Goal: Information Seeking & Learning: Understand process/instructions

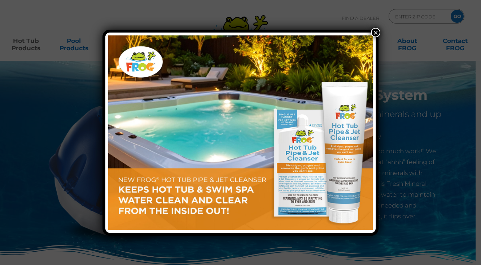
click at [375, 31] on button "×" at bounding box center [375, 32] width 9 height 9
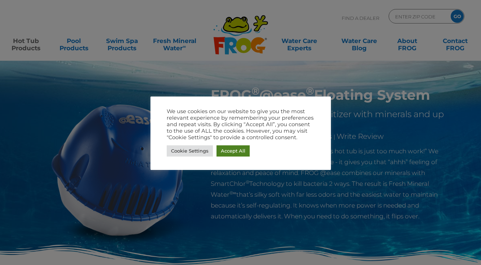
click at [226, 154] on link "Accept All" at bounding box center [233, 150] width 33 height 11
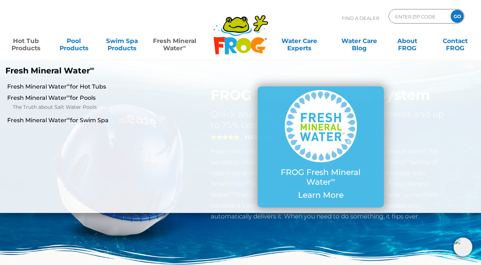
click at [177, 44] on link "Fresh Mineral Water ∞" at bounding box center [174, 41] width 47 height 14
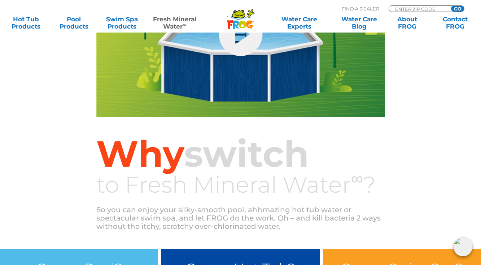
scroll to position [588, 0]
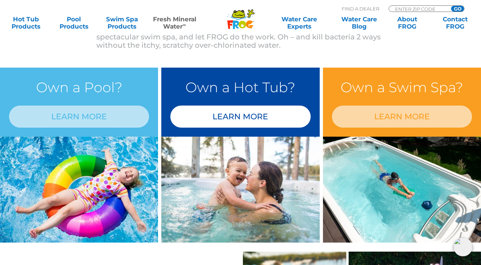
click at [250, 118] on link "LEARN MORE" at bounding box center [240, 116] width 140 height 22
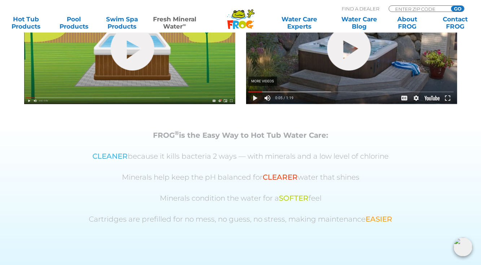
scroll to position [242, 0]
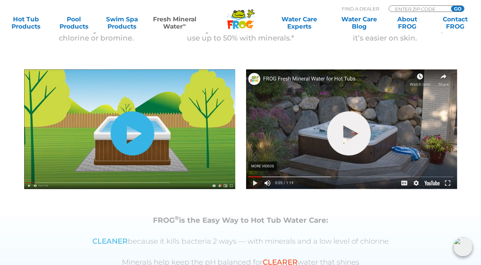
click at [122, 133] on link "hide-me" at bounding box center [133, 133] width 44 height 44
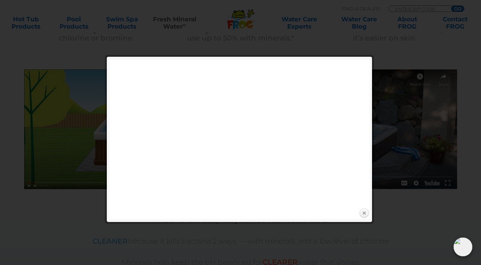
click at [366, 213] on link "Close" at bounding box center [364, 213] width 11 height 11
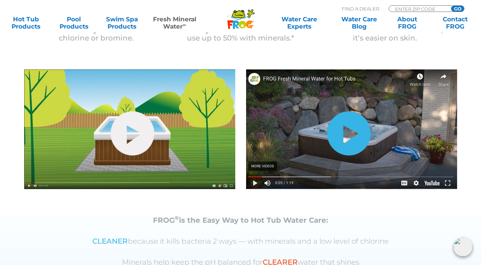
click at [354, 129] on link "hide-me" at bounding box center [349, 133] width 44 height 44
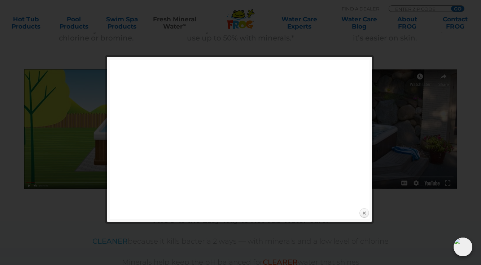
click at [363, 215] on link "Close" at bounding box center [364, 213] width 11 height 11
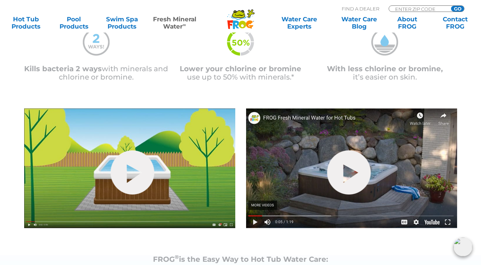
scroll to position [197, 0]
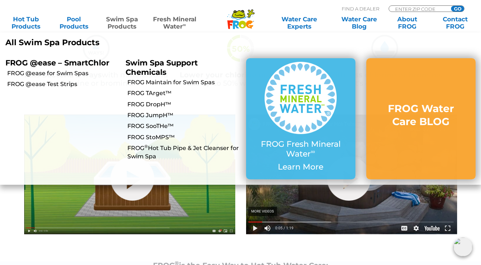
click at [123, 21] on link "Swim Spa Products" at bounding box center [121, 23] width 37 height 14
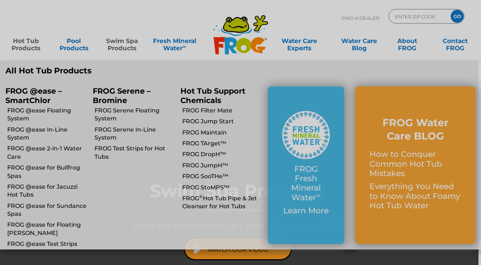
click at [28, 44] on body ".st130{clip-path:url(#SVGID_2_);fill-rule:evenodd;clip-rule:evenodd;fill:#C3CC0…" at bounding box center [240, 132] width 481 height 265
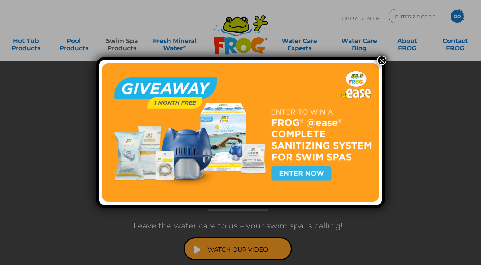
click at [384, 61] on button "×" at bounding box center [381, 60] width 9 height 9
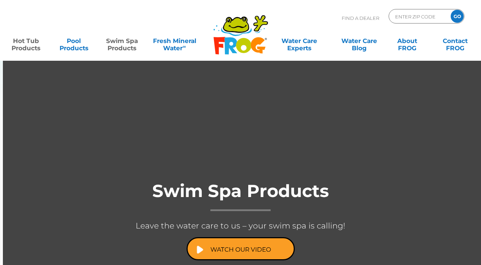
click at [27, 43] on link "Hot Tub Products" at bounding box center [25, 41] width 37 height 14
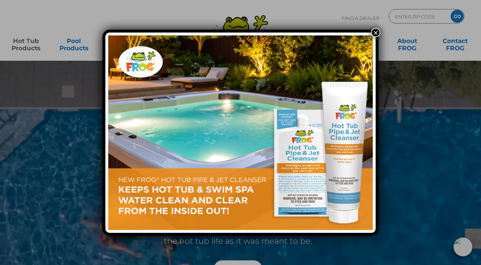
click at [377, 30] on button "×" at bounding box center [375, 32] width 9 height 9
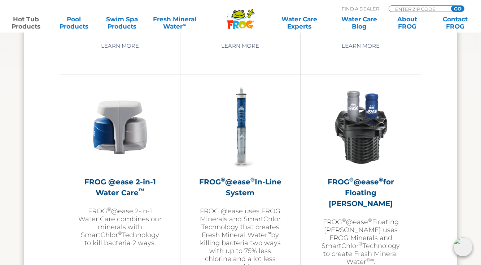
scroll to position [1006, 0]
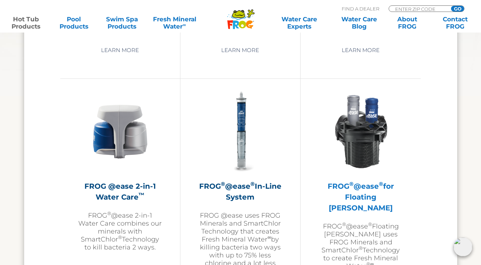
click at [359, 201] on h2 "FROG ® @ease ® for Floating Weir" at bounding box center [361, 197] width 84 height 33
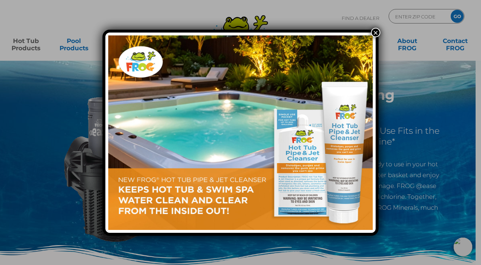
click at [376, 32] on button "×" at bounding box center [375, 32] width 9 height 9
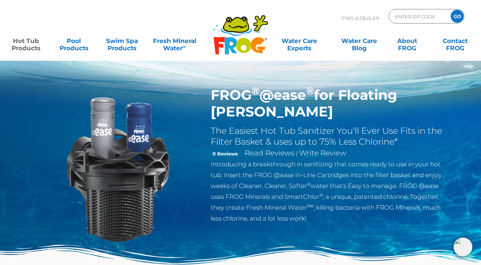
click at [256, 159] on p "Introducing a breakthrough in sanitizing that comes ready to use in your hot tu…" at bounding box center [329, 191] width 236 height 65
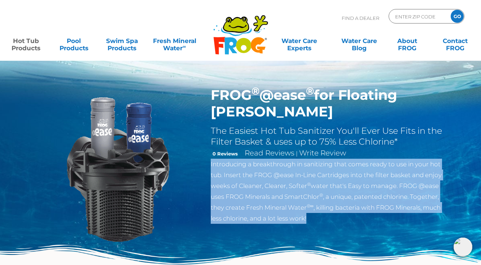
click at [256, 159] on p "Introducing a breakthrough in sanitizing that comes ready to use in your hot tu…" at bounding box center [329, 191] width 236 height 65
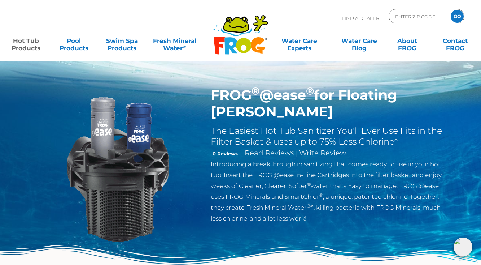
click at [225, 171] on p "Introducing a breakthrough in sanitizing that comes ready to use in your hot tu…" at bounding box center [329, 191] width 236 height 65
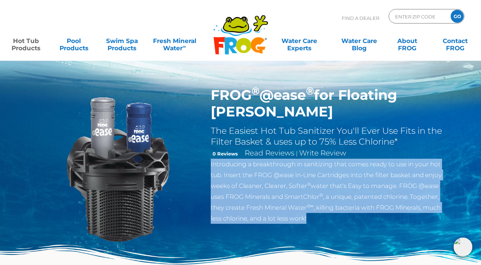
click at [225, 171] on p "Introducing a breakthrough in sanitizing that comes ready to use in your hot tu…" at bounding box center [329, 191] width 236 height 65
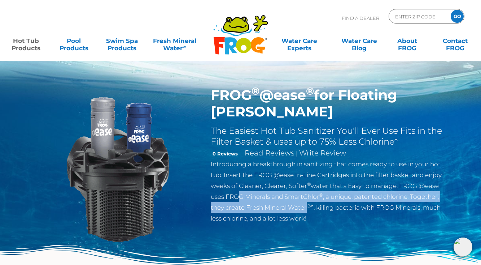
drag, startPoint x: 236, startPoint y: 178, endPoint x: 308, endPoint y: 185, distance: 72.2
click at [308, 185] on p "Introducing a breakthrough in sanitizing that comes ready to use in your hot tu…" at bounding box center [329, 191] width 236 height 65
click at [329, 181] on p "Introducing a breakthrough in sanitizing that comes ready to use in your hot tu…" at bounding box center [329, 191] width 236 height 65
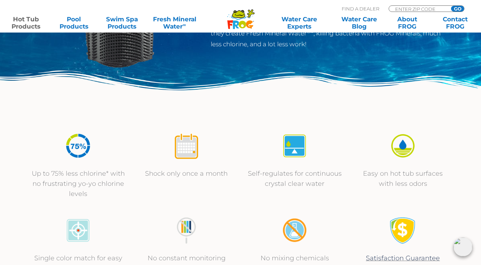
scroll to position [176, 0]
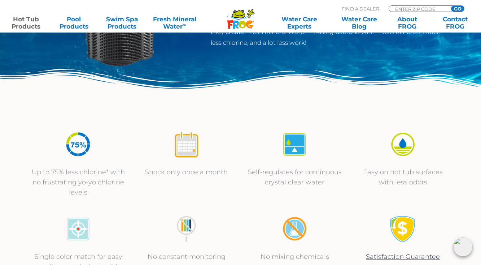
click at [195, 169] on p "Shock only once a month" at bounding box center [187, 172] width 94 height 10
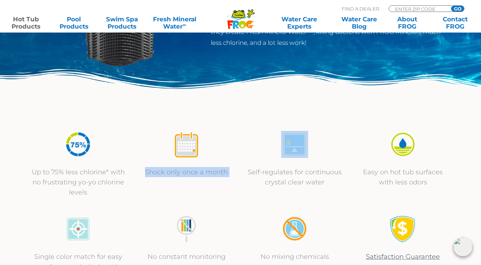
click at [195, 169] on p "Shock only once a month" at bounding box center [187, 172] width 94 height 10
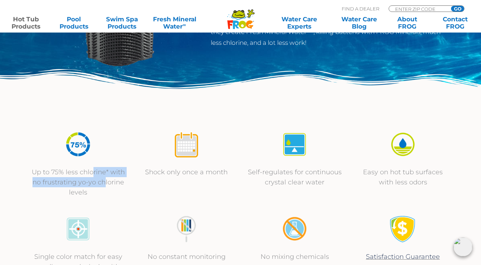
drag, startPoint x: 94, startPoint y: 173, endPoint x: 105, endPoint y: 185, distance: 16.4
click at [105, 184] on p "Up to 75% less chlorine* with no frustrating yo-yo chlorine levels" at bounding box center [78, 182] width 94 height 30
click at [185, 169] on p "Shock only once a month" at bounding box center [187, 172] width 94 height 10
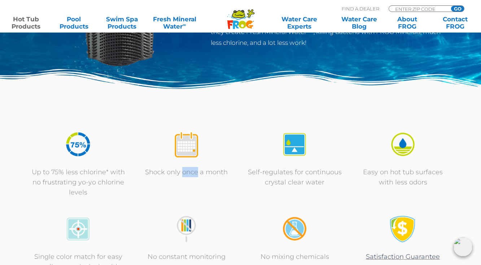
click at [185, 169] on p "Shock only once a month" at bounding box center [187, 172] width 94 height 10
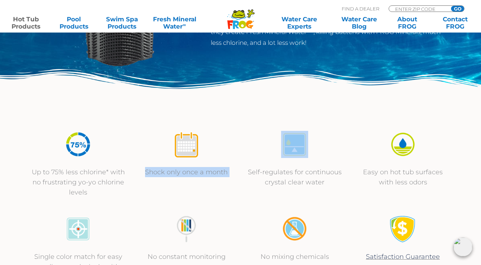
click at [185, 169] on p "Shock only once a month" at bounding box center [187, 172] width 94 height 10
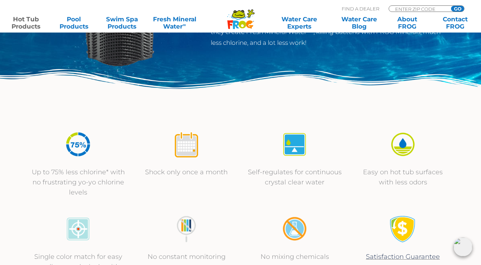
click at [297, 175] on p "Self-regulates for continuous crystal clear water" at bounding box center [295, 177] width 94 height 20
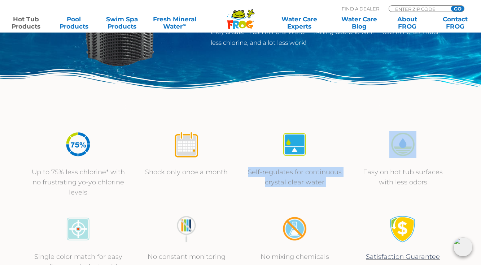
click at [297, 175] on p "Self-regulates for continuous crystal clear water" at bounding box center [295, 177] width 94 height 20
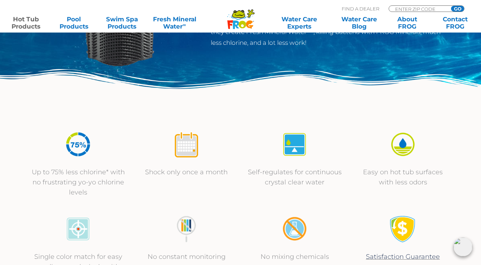
click at [383, 176] on p "Easy on hot tub surfaces with less odors" at bounding box center [403, 177] width 94 height 20
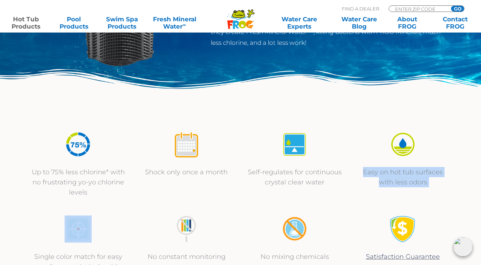
click at [383, 176] on p "Easy on hot tub surfaces with less odors" at bounding box center [403, 177] width 94 height 20
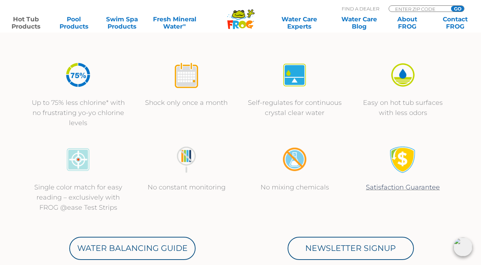
scroll to position [246, 0]
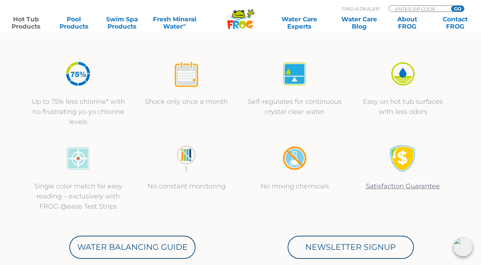
click at [76, 188] on p "Single color match for easy reading – exclusively with FROG @ease Test Strips" at bounding box center [78, 196] width 94 height 30
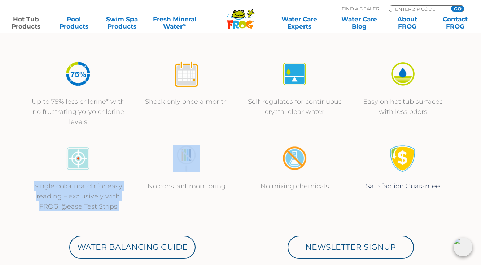
click at [76, 188] on p "Single color match for easy reading – exclusively with FROG @ease Test Strips" at bounding box center [78, 196] width 94 height 30
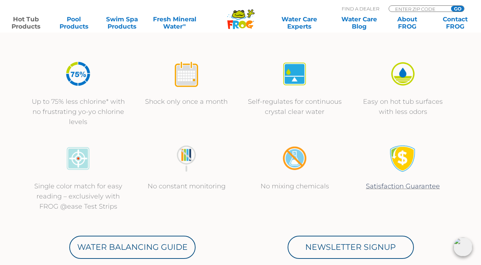
click at [69, 205] on p "Single color match for easy reading – exclusively with FROG @ease Test Strips" at bounding box center [78, 196] width 94 height 30
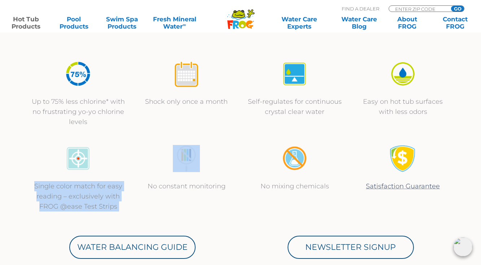
click at [69, 205] on p "Single color match for easy reading – exclusively with FROG @ease Test Strips" at bounding box center [78, 196] width 94 height 30
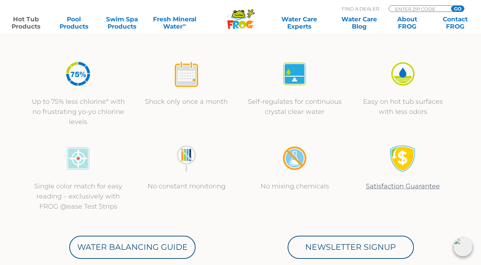
click at [217, 188] on p "No constant monitoring" at bounding box center [187, 186] width 94 height 10
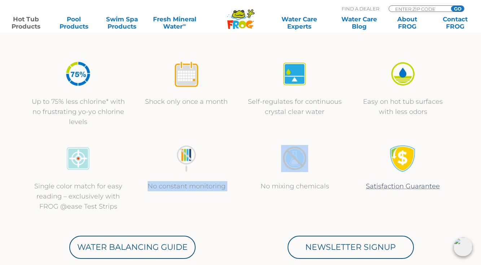
click at [217, 188] on p "No constant monitoring" at bounding box center [187, 186] width 94 height 10
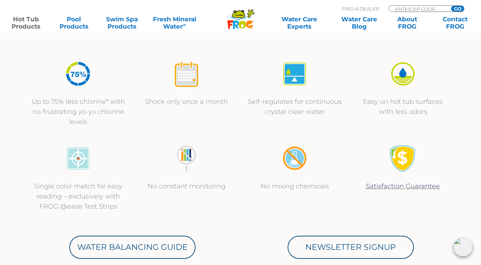
click at [296, 189] on p "No mixing chemicals" at bounding box center [295, 186] width 94 height 10
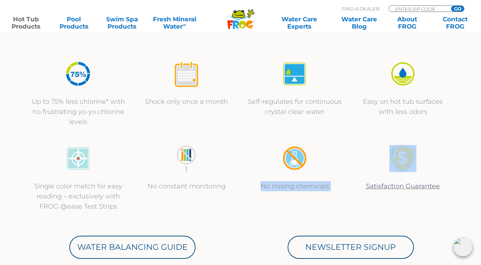
click at [296, 189] on p "No mixing chemicals" at bounding box center [295, 186] width 94 height 10
click at [335, 189] on p "No mixing chemicals" at bounding box center [295, 186] width 94 height 10
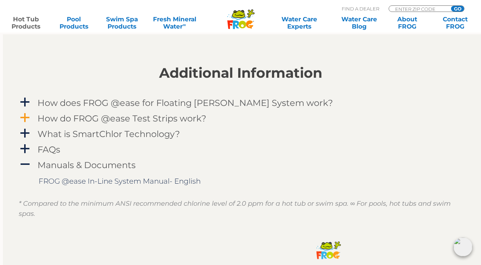
scroll to position [717, 0]
click at [51, 148] on h4 "FAQs" at bounding box center [49, 149] width 23 height 10
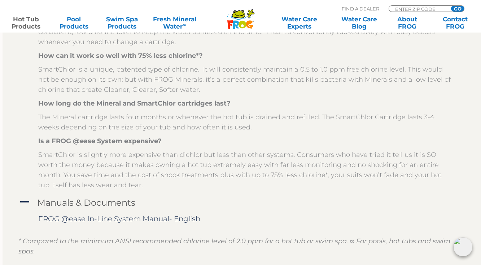
scroll to position [911, 0]
click at [43, 126] on p "The Mineral cartridge lasts four months or whenever the hot tub is drained and …" at bounding box center [245, 122] width 415 height 20
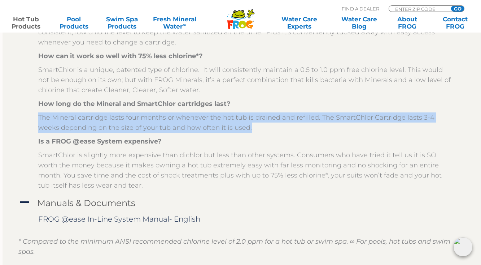
click at [43, 126] on p "The Mineral cartridge lasts four months or whenever the hot tub is drained and …" at bounding box center [245, 122] width 415 height 20
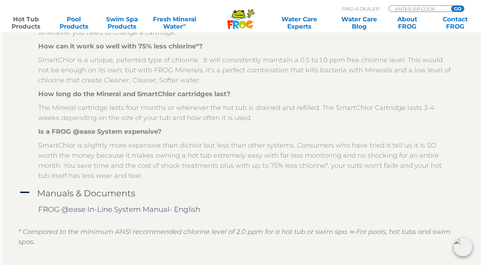
scroll to position [921, 1]
click at [108, 149] on p "SmartChlor is slightly more expensive than dichlor but less than other systems.…" at bounding box center [245, 160] width 415 height 40
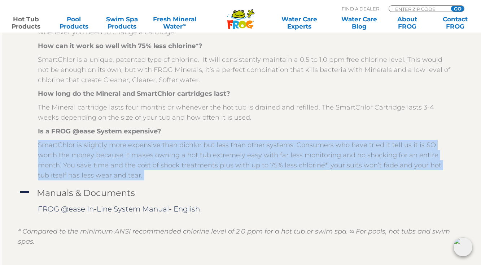
click at [108, 149] on p "SmartChlor is slightly more expensive than dichlor but less than other systems.…" at bounding box center [245, 160] width 415 height 40
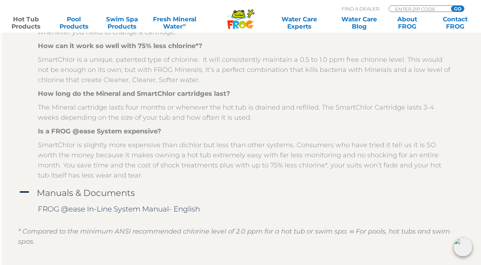
click at [276, 154] on p "SmartChlor is slightly more expensive than dichlor but less than other systems.…" at bounding box center [245, 160] width 415 height 40
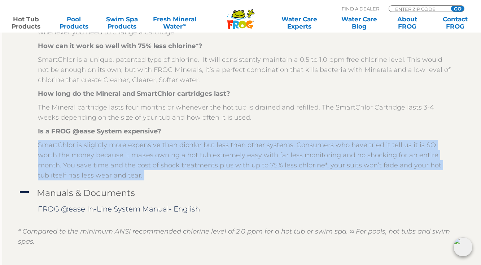
click at [276, 154] on p "SmartChlor is slightly more expensive than dichlor but less than other systems.…" at bounding box center [245, 160] width 415 height 40
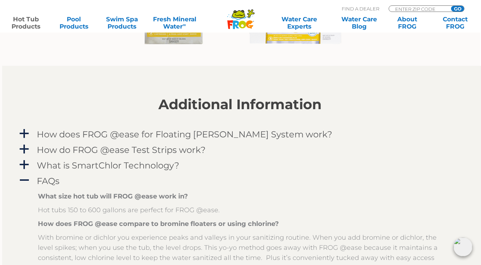
scroll to position [687, 0]
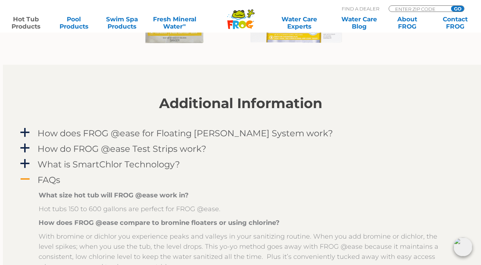
click at [48, 180] on h4 "FAQs" at bounding box center [49, 180] width 23 height 10
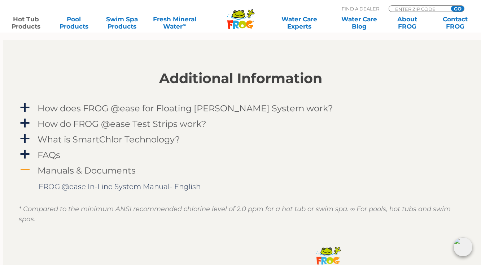
scroll to position [712, 0]
click at [120, 120] on h4 "How do FROG @ease Test Strips work?" at bounding box center [121, 123] width 169 height 10
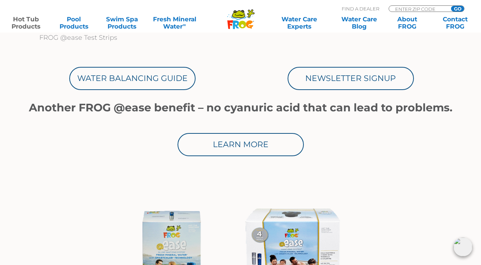
scroll to position [416, 0]
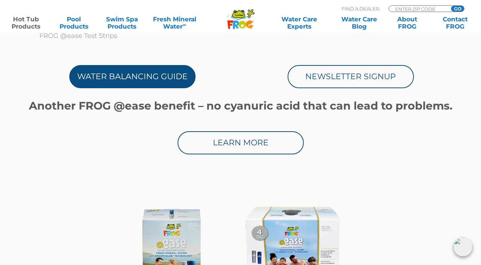
click at [154, 75] on link "Water Balancing Guide" at bounding box center [132, 76] width 126 height 23
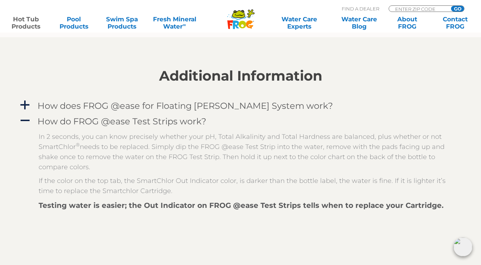
scroll to position [673, 0]
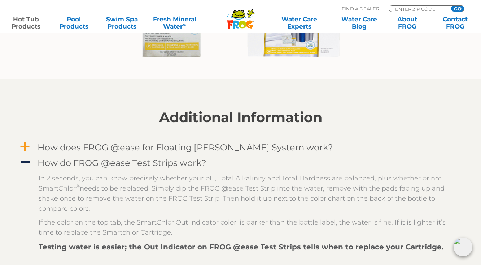
click at [233, 146] on h4 "How does FROG @ease for Floating [PERSON_NAME] System work?" at bounding box center [186, 147] width 296 height 10
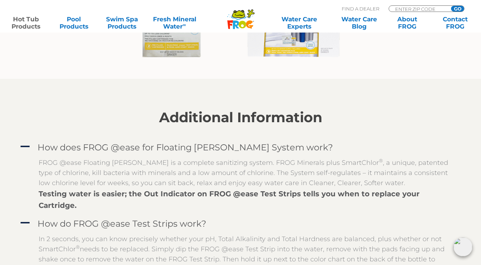
scroll to position [678, 0]
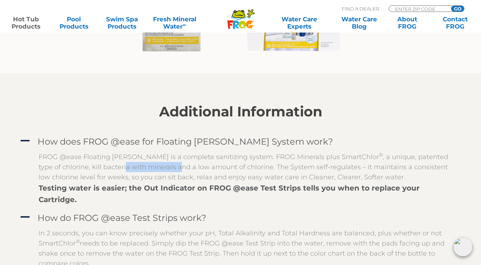
drag, startPoint x: 71, startPoint y: 166, endPoint x: 131, endPoint y: 168, distance: 60.3
click at [129, 167] on p "FROG @ease Floating Weir is a complete sanitizing system. FROG Minerals plus Sm…" at bounding box center [246, 167] width 415 height 30
click at [131, 168] on p "FROG @ease Floating Weir is a complete sanitizing system. FROG Minerals plus Sm…" at bounding box center [246, 167] width 415 height 30
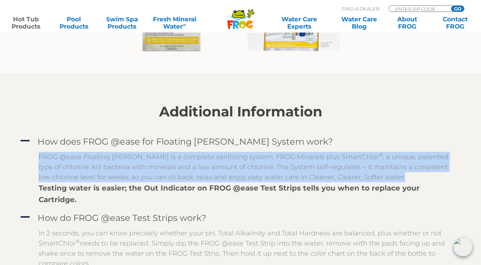
click at [131, 168] on p "FROG @ease Floating Weir is a complete sanitizing system. FROG Minerals plus Sm…" at bounding box center [246, 167] width 415 height 30
click at [246, 166] on p "FROG @ease Floating Weir is a complete sanitizing system. FROG Minerals plus Sm…" at bounding box center [246, 167] width 415 height 30
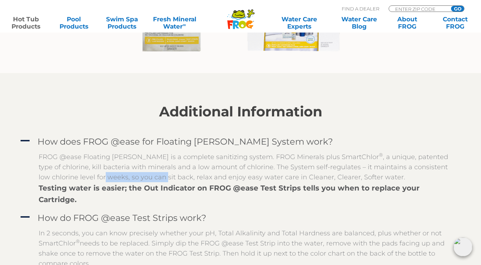
drag, startPoint x: 48, startPoint y: 171, endPoint x: 112, endPoint y: 174, distance: 64.7
click at [111, 174] on p "FROG @ease Floating Weir is a complete sanitizing system. FROG Minerals plus Sm…" at bounding box center [246, 167] width 415 height 30
click at [143, 175] on p "FROG @ease Floating Weir is a complete sanitizing system. FROG Minerals plus Sm…" at bounding box center [246, 167] width 415 height 30
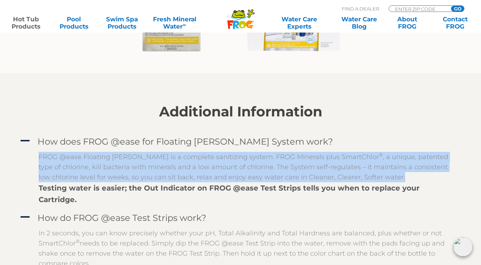
click at [143, 175] on p "FROG @ease Floating Weir is a complete sanitizing system. FROG Minerals plus Sm…" at bounding box center [246, 167] width 415 height 30
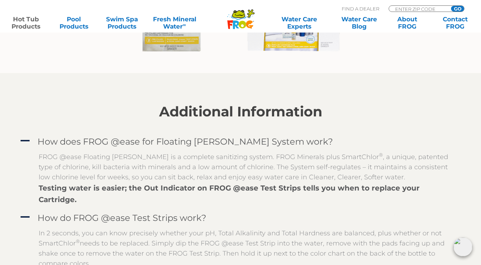
click at [164, 188] on strong "Testing water is easier; the Out Indicator on FROG @ease Test Strips tells you …" at bounding box center [229, 193] width 381 height 20
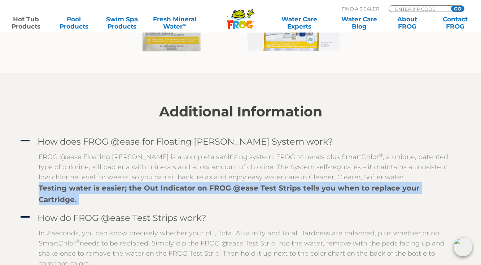
click at [164, 188] on strong "Testing water is easier; the Out Indicator on FROG @ease Test Strips tells you …" at bounding box center [229, 193] width 381 height 20
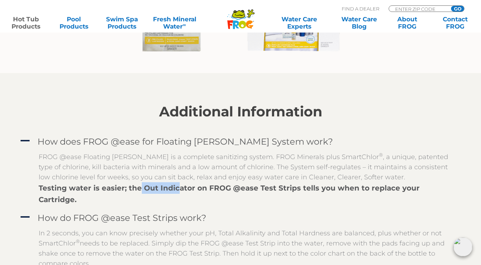
drag, startPoint x: 140, startPoint y: 188, endPoint x: 190, endPoint y: 189, distance: 50.2
click at [189, 188] on strong "Testing water is easier; the Out Indicator on FROG @ease Test Strips tells you …" at bounding box center [229, 193] width 381 height 20
click at [190, 189] on strong "Testing water is easier; the Out Indicator on FROG @ease Test Strips tells you …" at bounding box center [229, 193] width 381 height 20
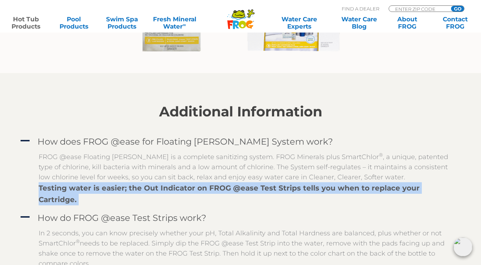
click at [190, 189] on strong "Testing water is easier; the Out Indicator on FROG @ease Test Strips tells you …" at bounding box center [229, 193] width 381 height 20
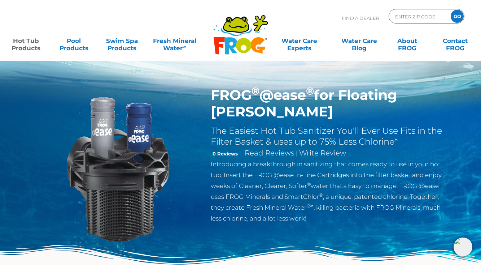
scroll to position [0, 0]
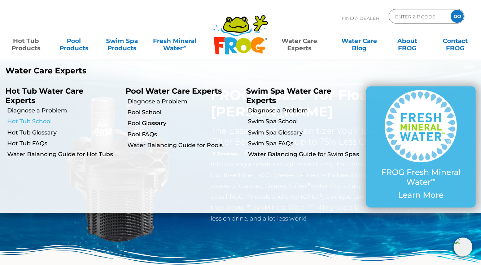
click at [40, 120] on link "Hot Tub School" at bounding box center [63, 121] width 113 height 8
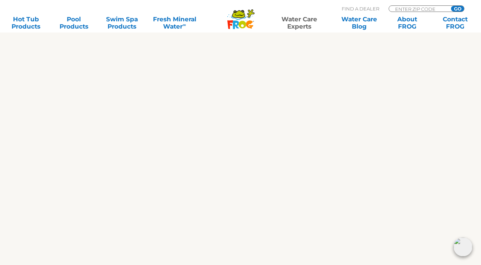
scroll to position [406, 0]
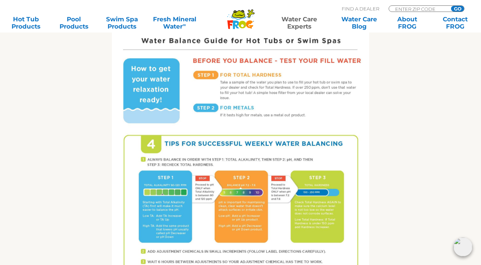
click at [163, 219] on img at bounding box center [241, 146] width 258 height 333
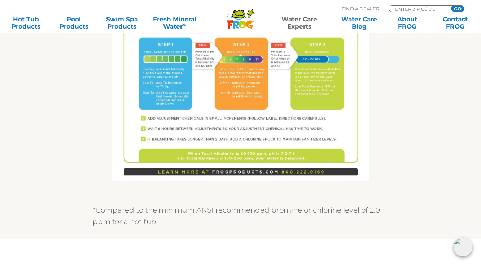
scroll to position [562, 0]
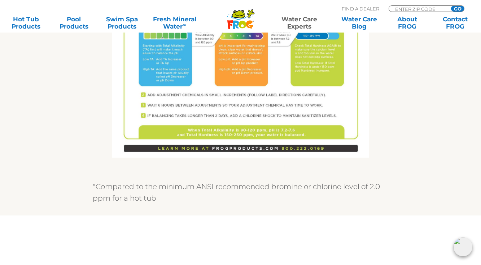
drag, startPoint x: 223, startPoint y: 105, endPoint x: 260, endPoint y: 105, distance: 37.2
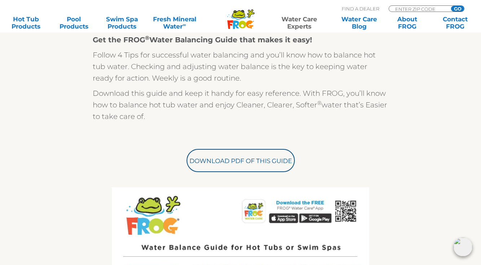
scroll to position [223, 0]
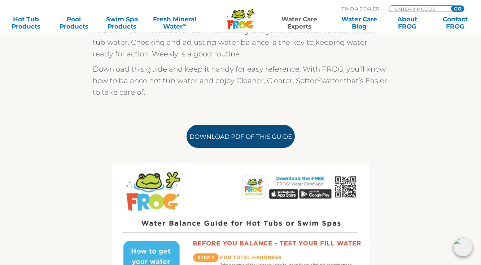
click at [241, 145] on link "Download PDF of this Guide" at bounding box center [241, 136] width 108 height 23
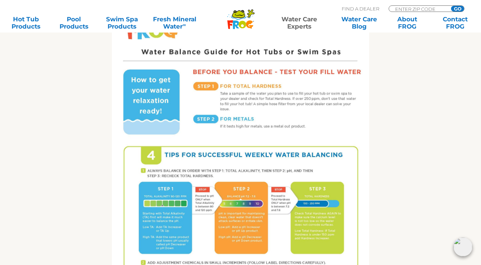
scroll to position [190, 0]
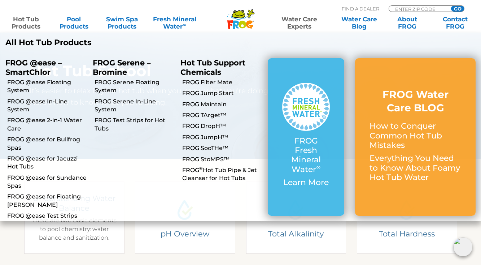
scroll to position [71, 0]
click at [20, 165] on link "FROG @ease for Jacuzzi Hot Tubs" at bounding box center [47, 163] width 80 height 16
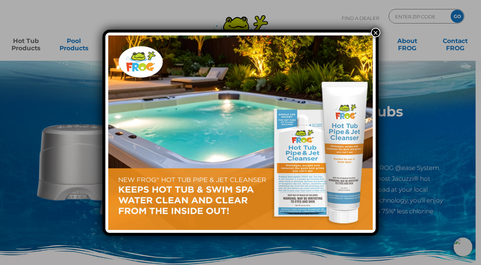
click at [377, 30] on button "×" at bounding box center [375, 32] width 9 height 9
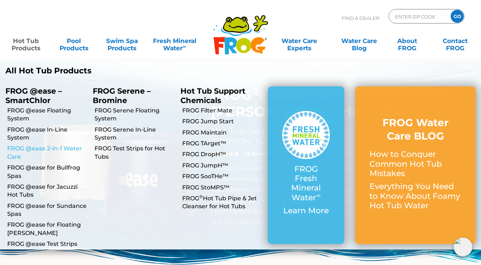
click at [15, 156] on link "FROG @ease 2-in-1 Water Care" at bounding box center [47, 152] width 80 height 16
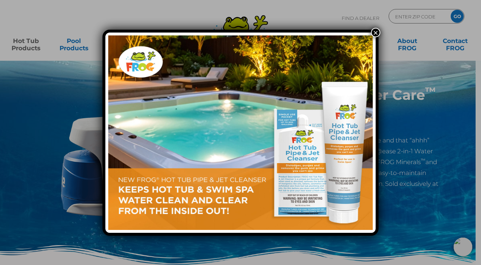
click at [378, 32] on button "×" at bounding box center [375, 32] width 9 height 9
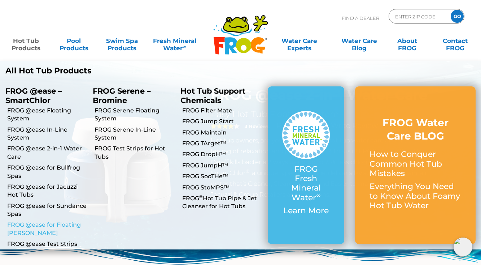
click at [14, 221] on link "FROG @ease for Floating [PERSON_NAME]" at bounding box center [47, 229] width 80 height 16
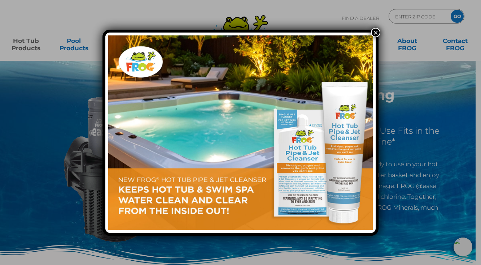
click at [376, 33] on button "×" at bounding box center [375, 32] width 9 height 9
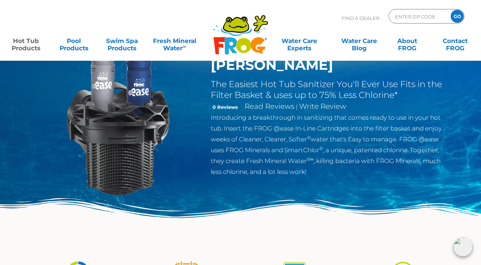
scroll to position [51, 0]
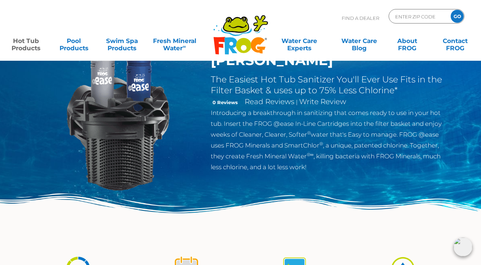
click at [284, 150] on p "Introducing a breakthrough in sanitizing that comes ready to use in your hot tu…" at bounding box center [329, 139] width 236 height 65
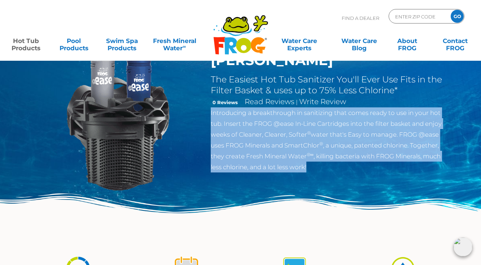
click at [284, 150] on p "Introducing a breakthrough in sanitizing that comes ready to use in your hot tu…" at bounding box center [329, 139] width 236 height 65
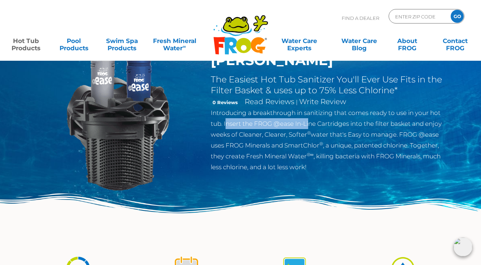
drag, startPoint x: 227, startPoint y: 106, endPoint x: 311, endPoint y: 108, distance: 84.6
click at [311, 108] on p "Introducing a breakthrough in sanitizing that comes ready to use in your hot tu…" at bounding box center [329, 139] width 236 height 65
click at [354, 107] on p "Introducing a breakthrough in sanitizing that comes ready to use in your hot tu…" at bounding box center [329, 139] width 236 height 65
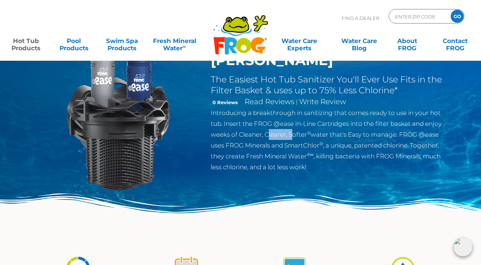
drag, startPoint x: 268, startPoint y: 116, endPoint x: 307, endPoint y: 122, distance: 38.7
click at [304, 121] on p "Introducing a breakthrough in sanitizing that comes ready to use in your hot tu…" at bounding box center [329, 139] width 236 height 65
click at [346, 116] on p "Introducing a breakthrough in sanitizing that comes ready to use in your hot tu…" at bounding box center [329, 139] width 236 height 65
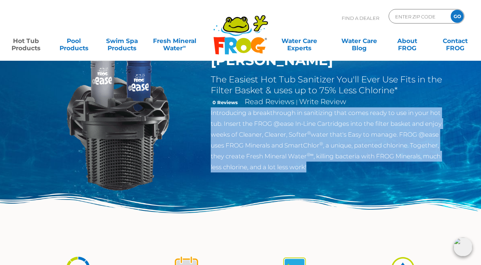
click at [346, 116] on p "Introducing a breakthrough in sanitizing that comes ready to use in your hot tu…" at bounding box center [329, 139] width 236 height 65
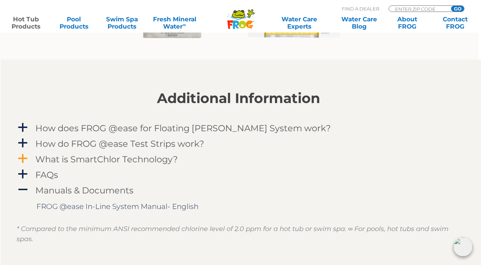
scroll to position [693, 2]
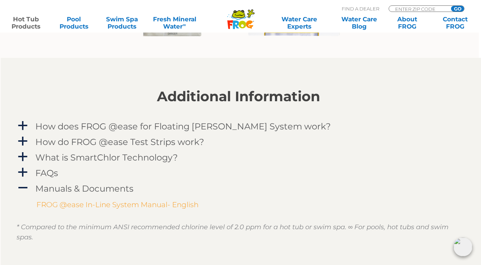
click at [69, 203] on link "FROG @ease In-Line System Manual- English" at bounding box center [117, 204] width 162 height 9
